Goal: Communication & Community: Connect with others

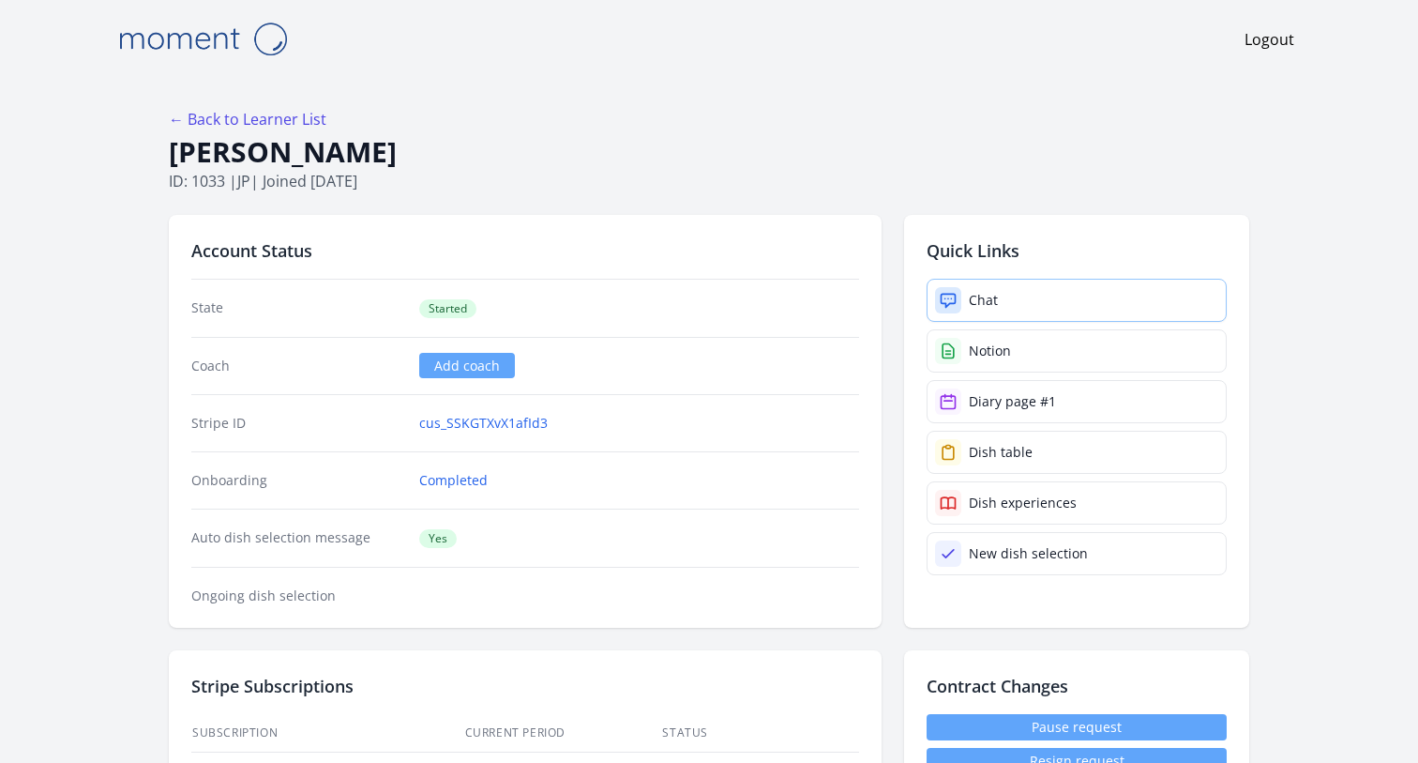
click at [1057, 306] on link "Chat" at bounding box center [1077, 300] width 300 height 43
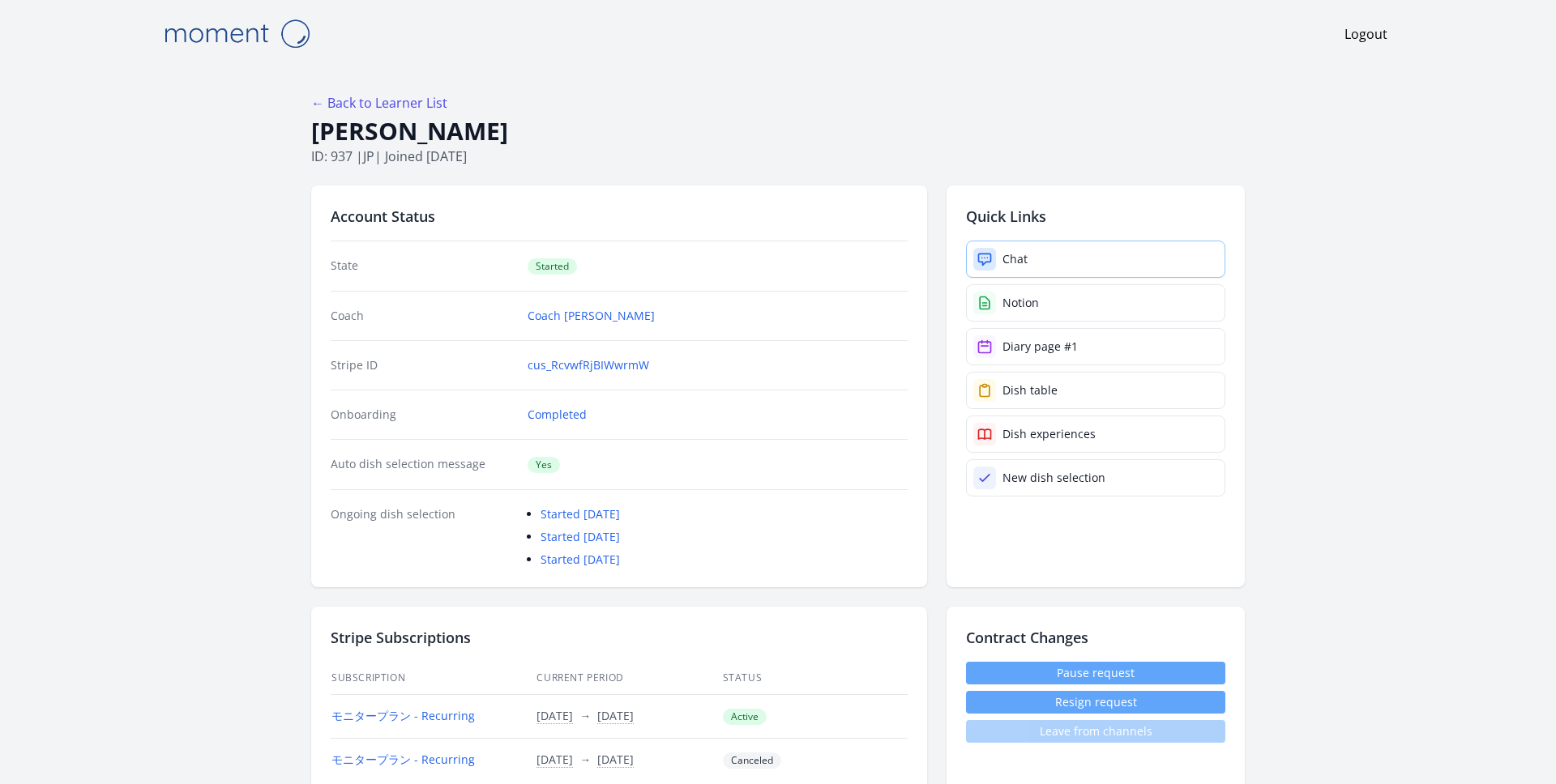
click at [1077, 265] on link "Chat" at bounding box center [1096, 259] width 259 height 37
